Goal: Contribute content: Contribute content

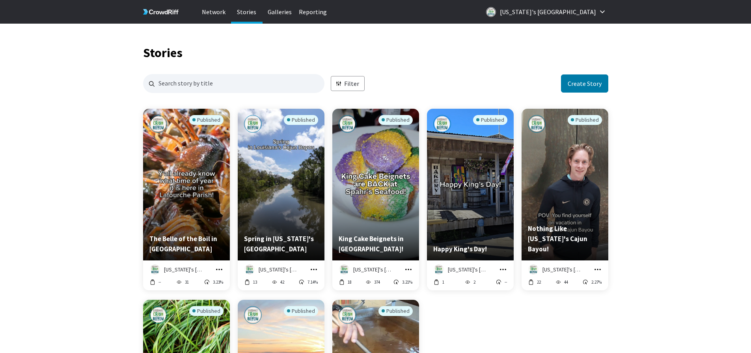
scroll to position [568, 459]
click at [591, 86] on button "Create Story" at bounding box center [584, 83] width 47 height 18
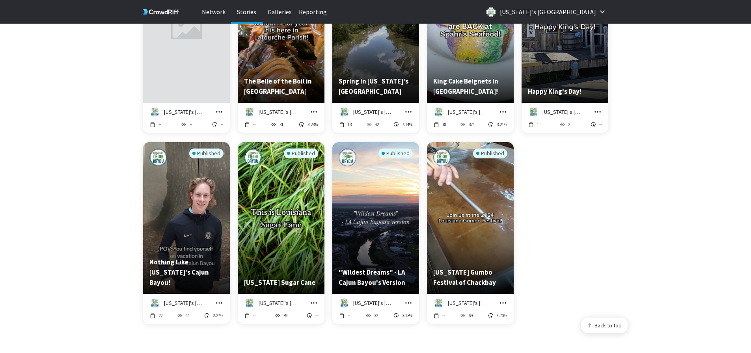
scroll to position [39, 0]
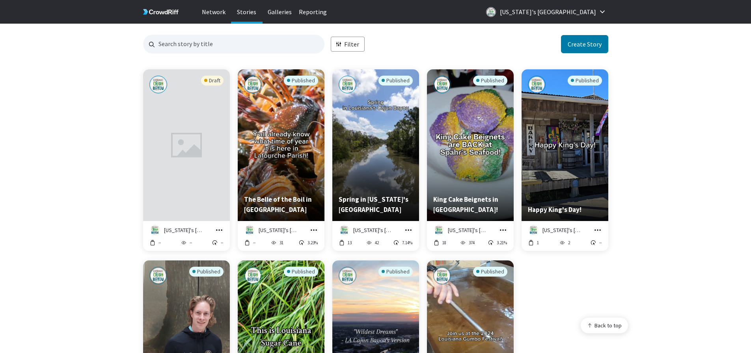
click at [186, 151] on icon "Preview story titled ''" at bounding box center [186, 145] width 31 height 25
click at [178, 114] on div "Preview story titled ''" at bounding box center [186, 145] width 87 height 152
click at [216, 231] on icon "grid" at bounding box center [219, 230] width 8 height 8
click at [203, 183] on link "Edit in Story Creator" at bounding box center [193, 184] width 60 height 17
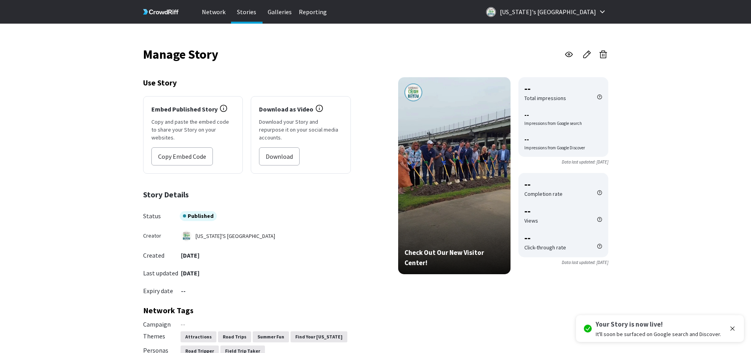
click at [85, 124] on div "Manage Story Use Story Embed Published Story Copy and paste the embed code to s…" at bounding box center [375, 340] width 751 height 633
click at [242, 15] on p "Stories" at bounding box center [247, 12] width 32 height 24
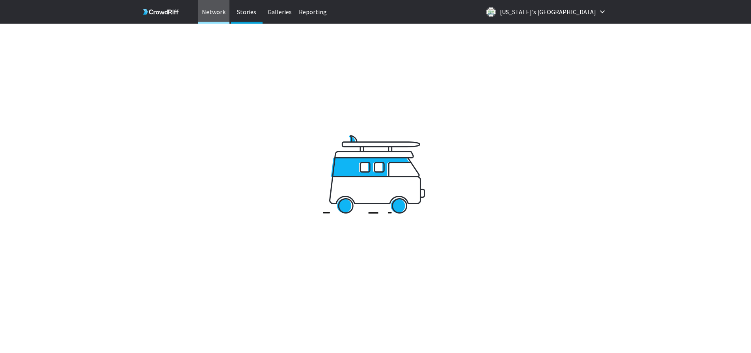
click at [223, 15] on p "Network" at bounding box center [214, 12] width 32 height 24
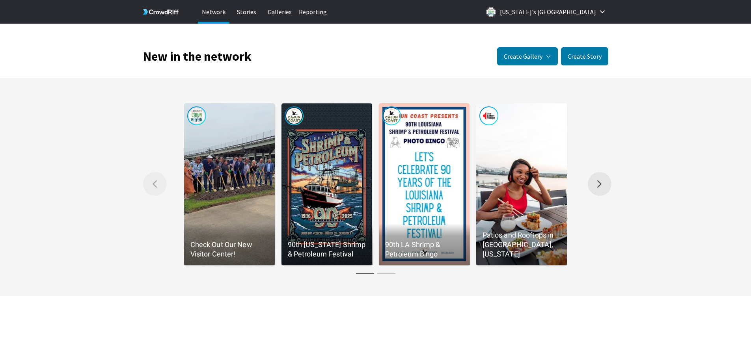
click at [599, 189] on button "Right arrow Scroll the gallery to the right." at bounding box center [600, 184] width 24 height 24
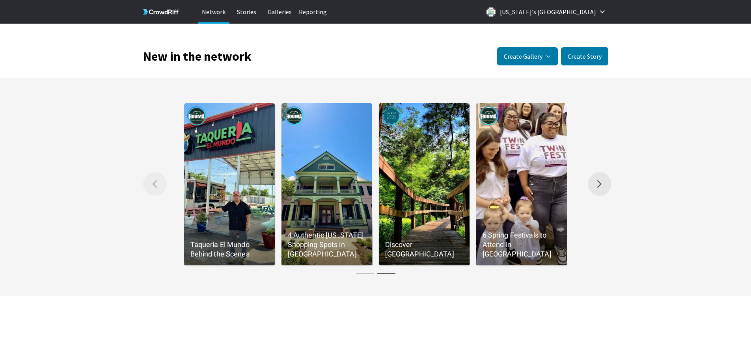
click at [599, 189] on button "Right arrow Scroll the gallery to the right." at bounding box center [600, 184] width 24 height 24
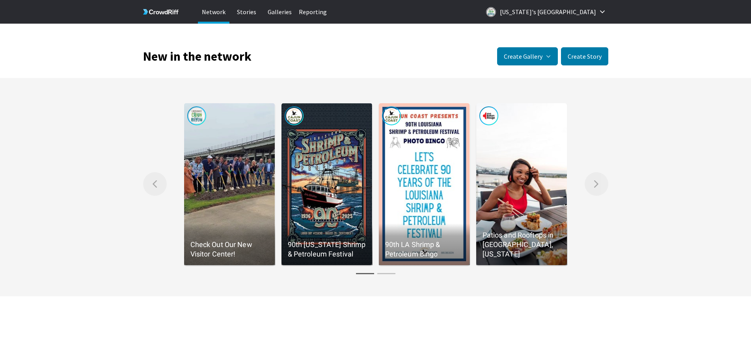
drag, startPoint x: 599, startPoint y: 189, endPoint x: 643, endPoint y: 242, distance: 68.3
click at [643, 242] on div "Left arrow Scroll the gallery to the left. Check Out Our New Visitor Center! 90…" at bounding box center [375, 187] width 751 height 185
click at [576, 60] on button "Create Story" at bounding box center [584, 56] width 47 height 18
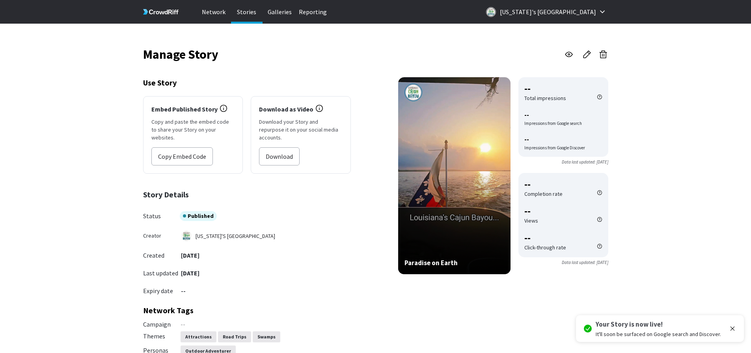
click at [252, 13] on p "Stories" at bounding box center [247, 12] width 32 height 24
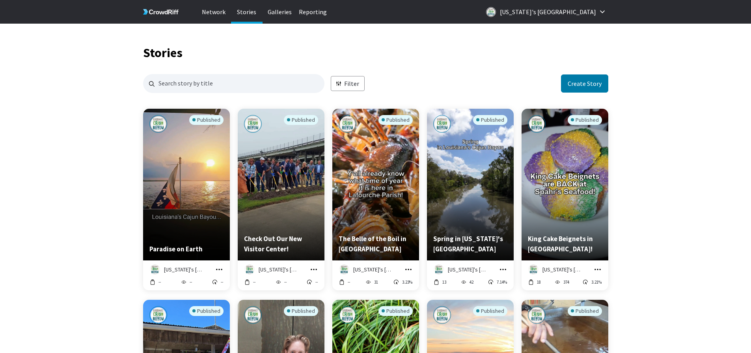
scroll to position [568, 459]
click at [681, 153] on div "Stories Filter Create Story Published Paradise on Earth Louisiana's Cajun Bayou…" at bounding box center [375, 353] width 751 height 659
click at [594, 77] on button "Create Story" at bounding box center [584, 83] width 47 height 18
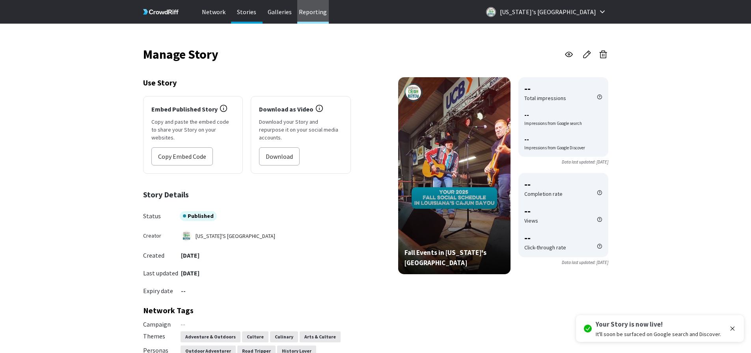
click at [313, 11] on p "Reporting" at bounding box center [313, 12] width 32 height 24
click at [731, 114] on div "Manage Story Use Story Embed Published Story Copy and paste the embed code to s…" at bounding box center [375, 353] width 751 height 659
click at [677, 91] on div "Manage Story Use Story Embed Published Story Copy and paste the embed code to s…" at bounding box center [375, 353] width 751 height 659
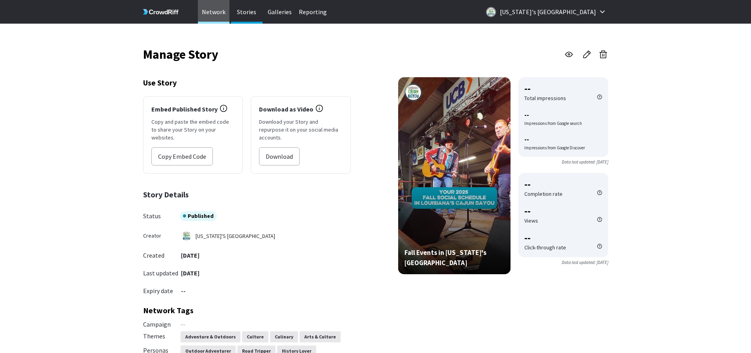
click at [206, 13] on p "Network" at bounding box center [214, 12] width 32 height 24
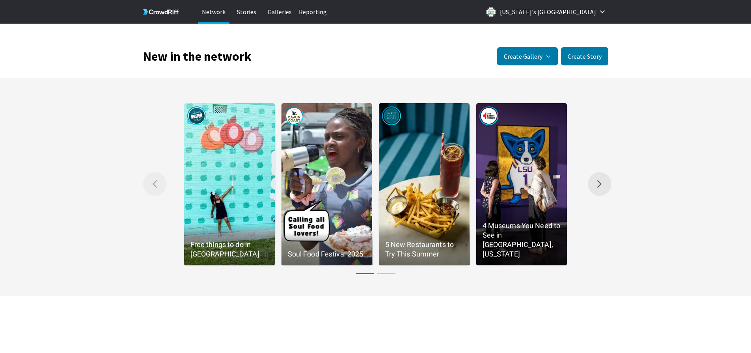
click at [597, 189] on button "Right arrow Scroll the gallery to the right." at bounding box center [600, 184] width 24 height 24
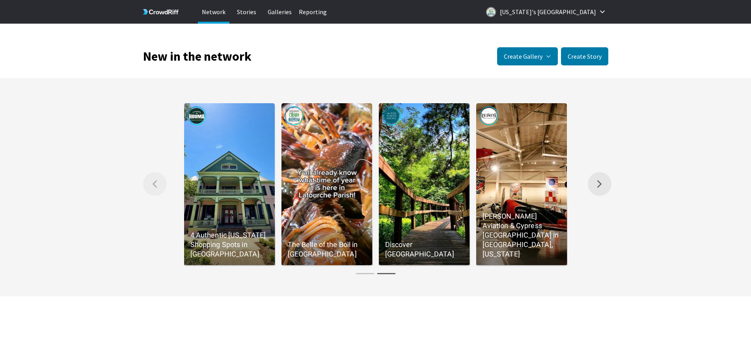
click at [597, 189] on button "Right arrow Scroll the gallery to the right." at bounding box center [600, 184] width 24 height 24
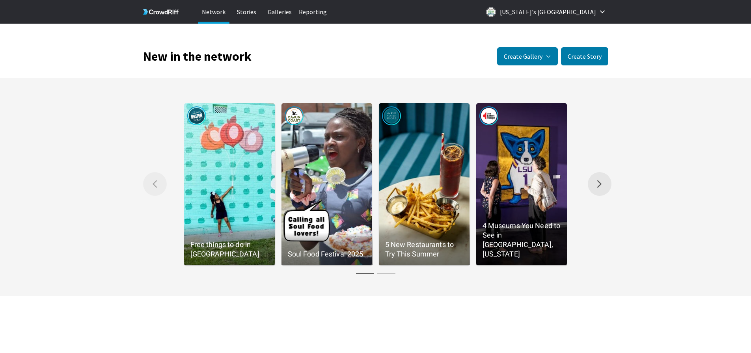
click at [597, 189] on button "Right arrow Scroll the gallery to the right." at bounding box center [600, 184] width 24 height 24
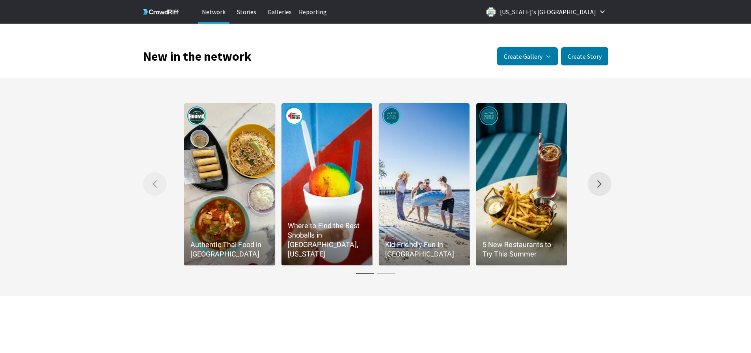
drag, startPoint x: 587, startPoint y: 195, endPoint x: 595, endPoint y: 186, distance: 11.8
click at [587, 195] on div "Right arrow Scroll the gallery to the right." at bounding box center [597, 184] width 61 height 24
click at [595, 186] on button "Right arrow Scroll the gallery to the right." at bounding box center [600, 184] width 24 height 24
